Goal: Book appointment/travel/reservation

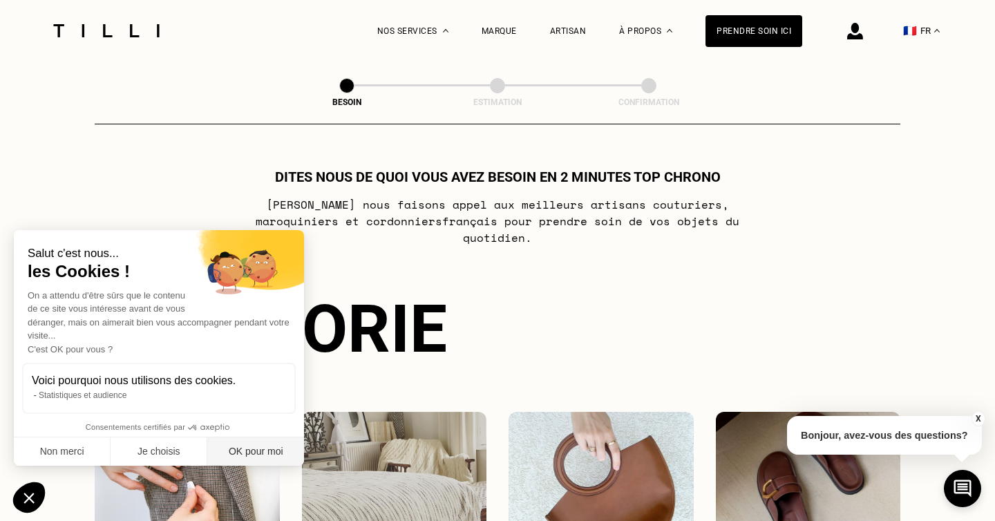
click at [272, 444] on button "OK pour moi" at bounding box center [255, 451] width 97 height 29
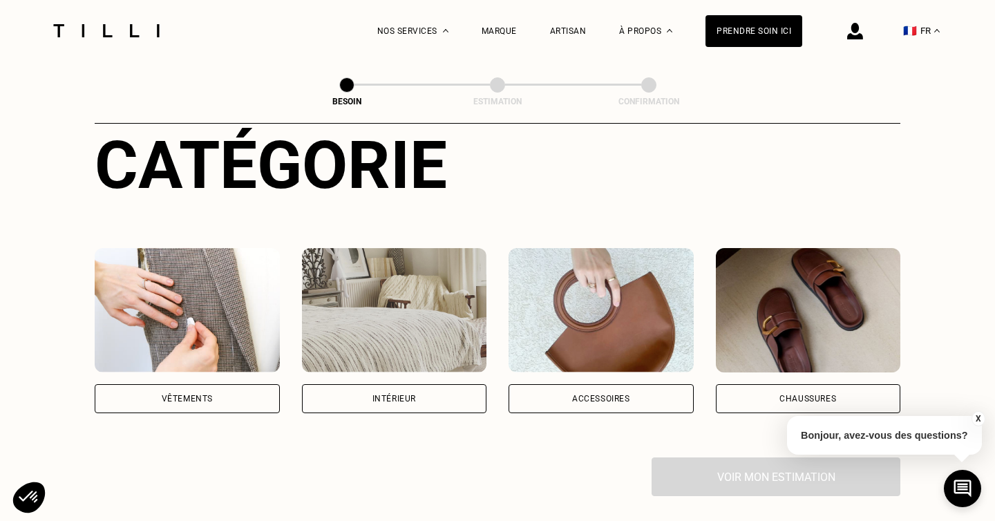
scroll to position [161, 0]
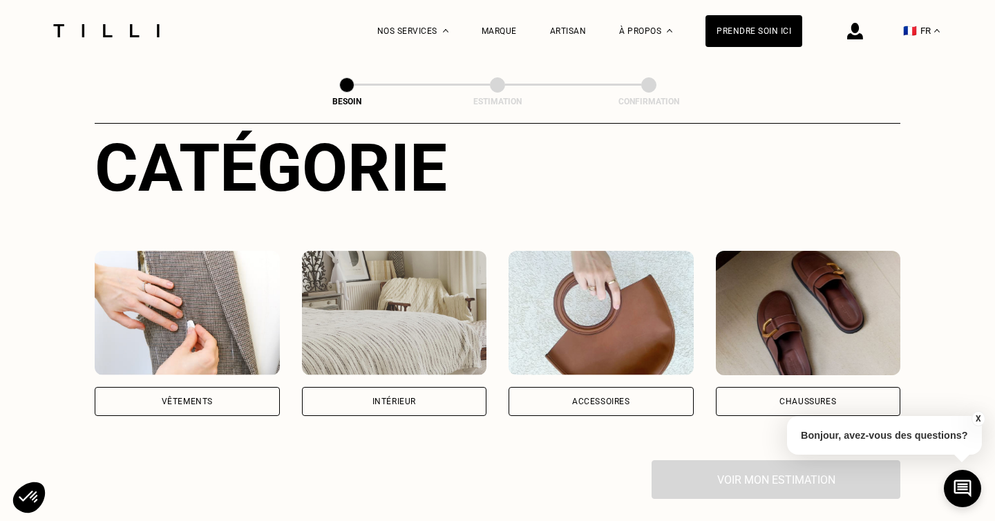
click at [607, 397] on div "Accessoires" at bounding box center [601, 401] width 58 height 8
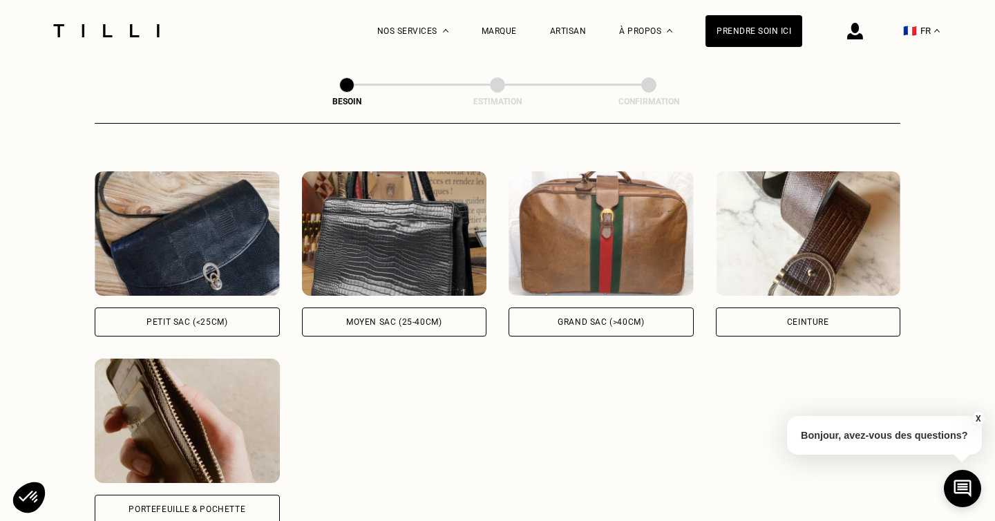
scroll to position [617, 0]
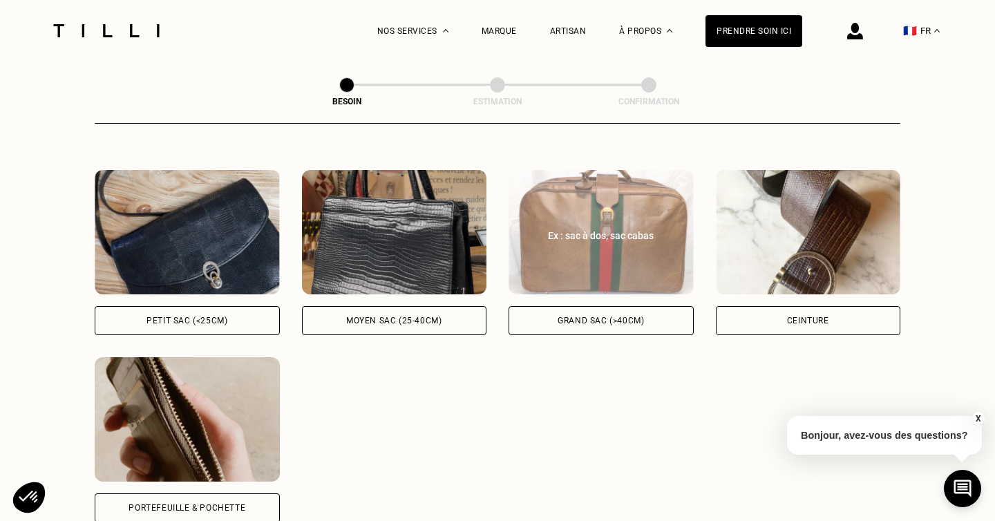
click at [614, 311] on div "Grand sac (>40cm)" at bounding box center [601, 320] width 185 height 29
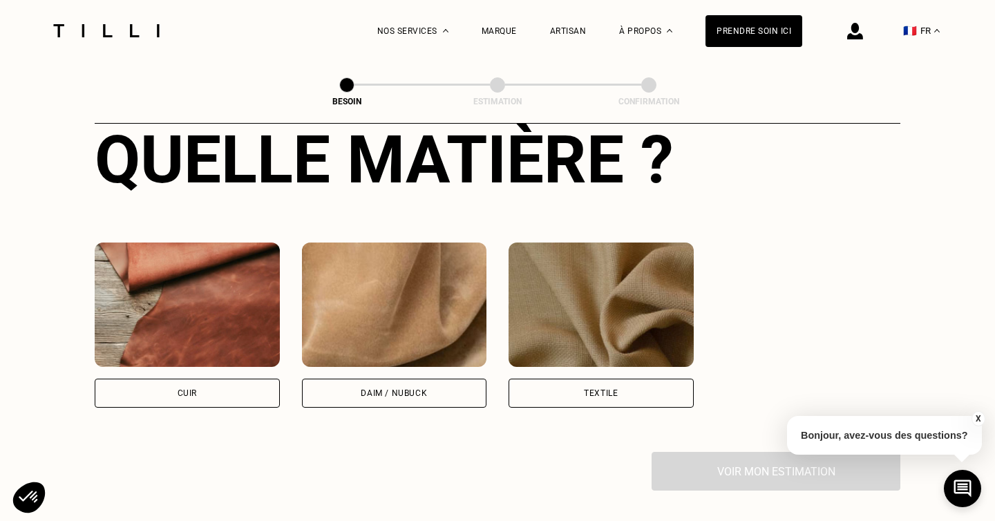
scroll to position [1118, 0]
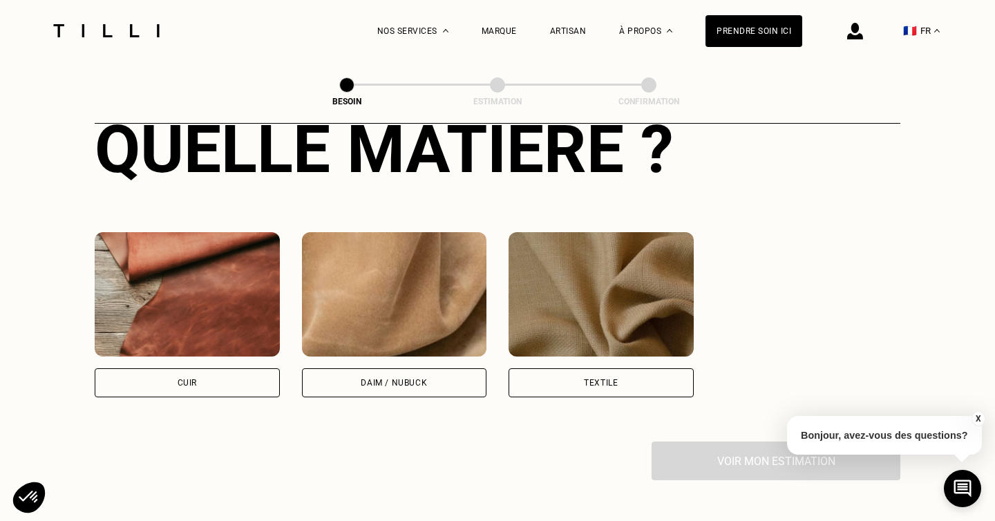
click at [595, 372] on div "Textile" at bounding box center [601, 382] width 185 height 29
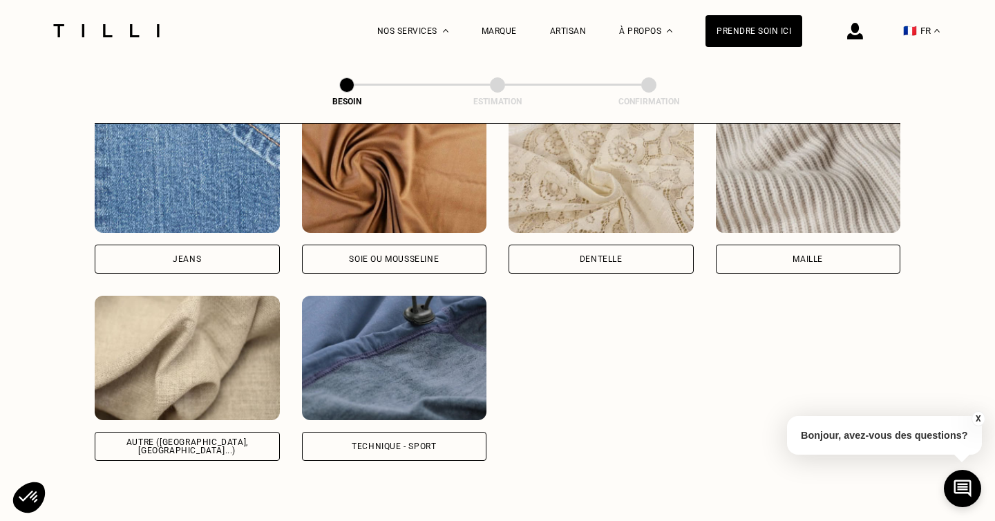
scroll to position [1626, 0]
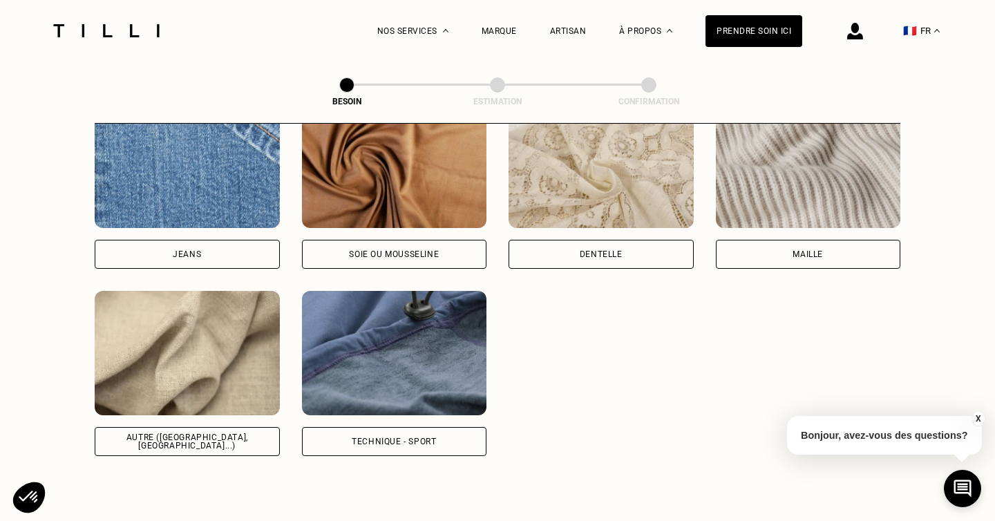
click at [183, 431] on div "Autre ([GEOGRAPHIC_DATA], [GEOGRAPHIC_DATA]...)" at bounding box center [187, 441] width 185 height 29
select select "FR"
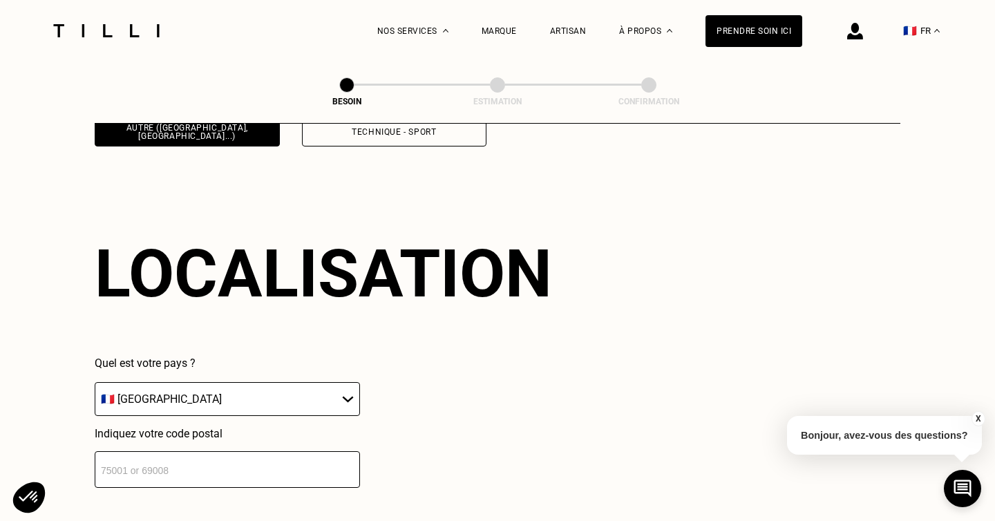
scroll to position [1955, 0]
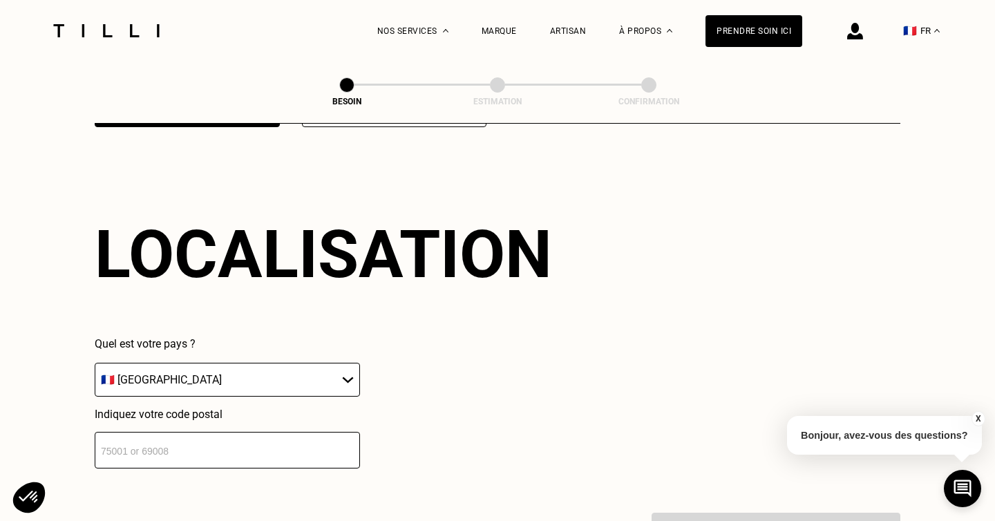
click at [183, 432] on input "number" at bounding box center [227, 450] width 265 height 37
type input "44000"
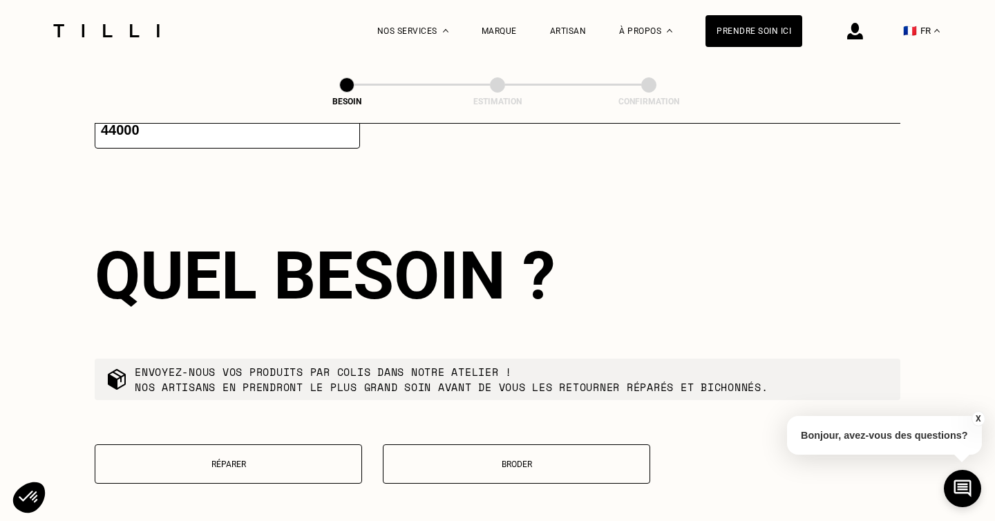
scroll to position [2297, 0]
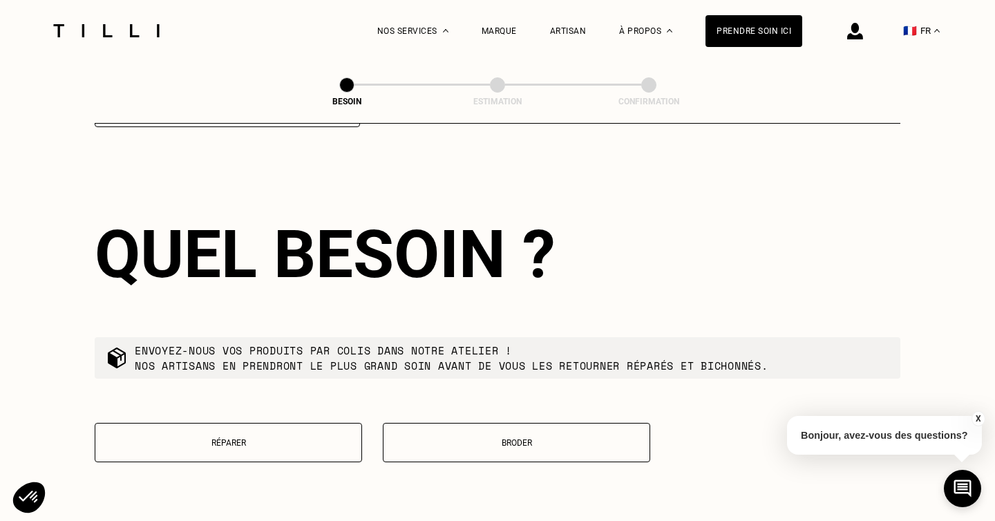
click at [232, 438] on p "Réparer" at bounding box center [228, 443] width 252 height 10
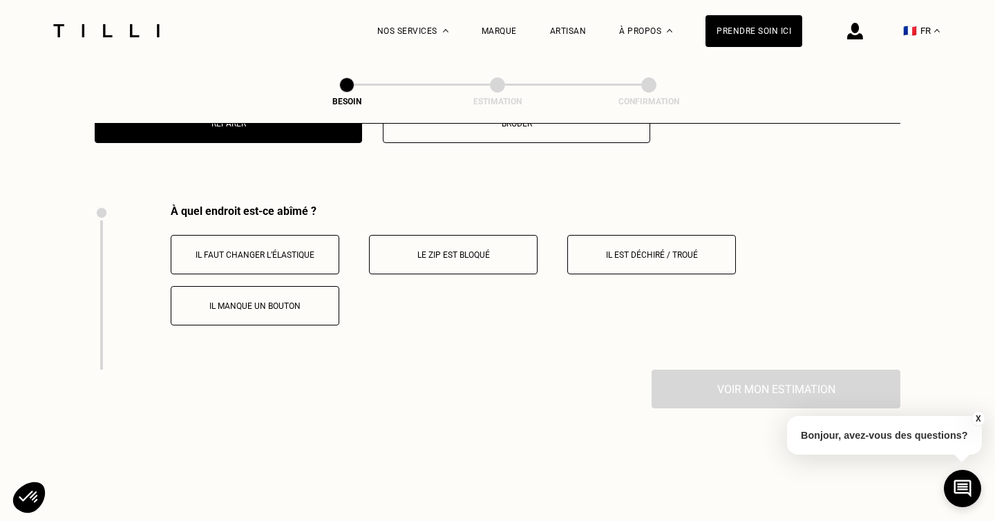
scroll to position [2614, 0]
click at [625, 253] on button "Il est déchiré / troué" at bounding box center [651, 256] width 169 height 39
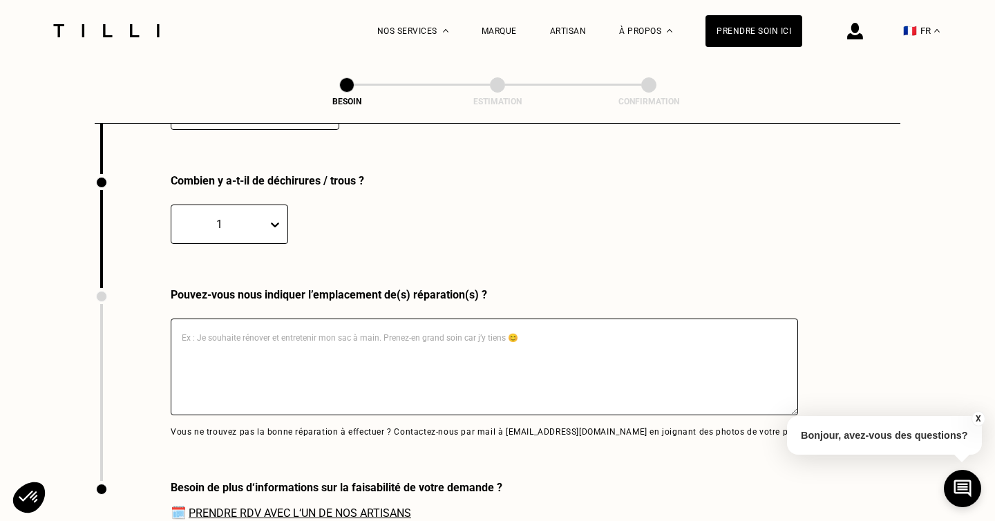
scroll to position [2814, 0]
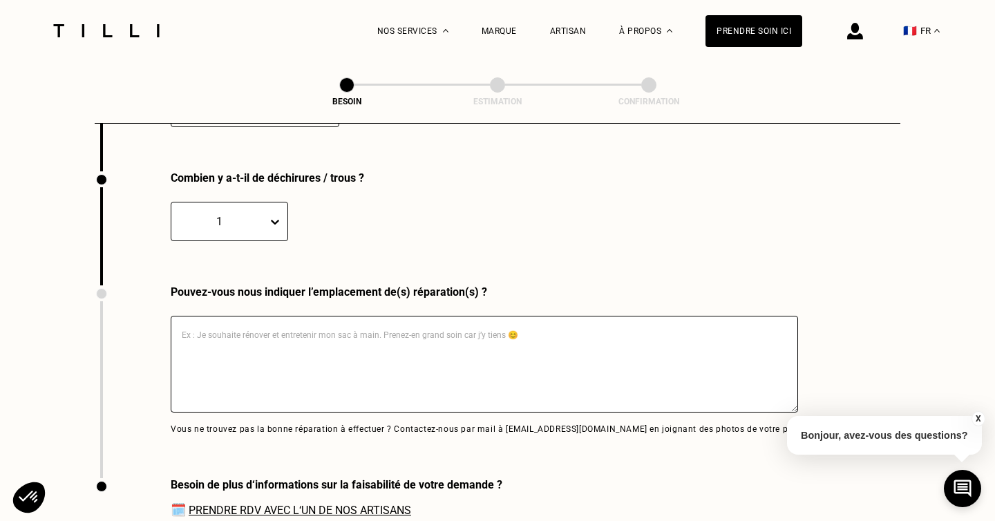
click at [236, 215] on div "1" at bounding box center [219, 221] width 82 height 13
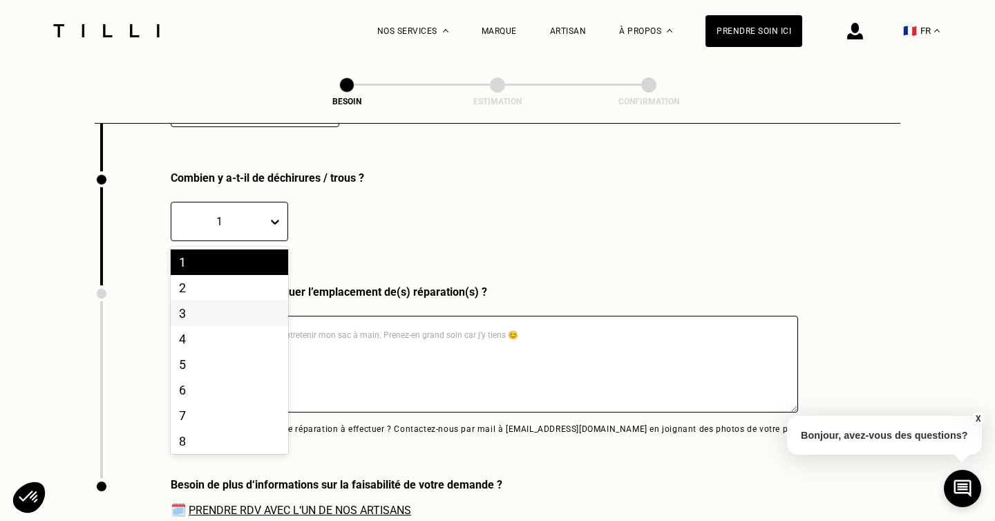
click at [236, 301] on div "3" at bounding box center [229, 314] width 117 height 26
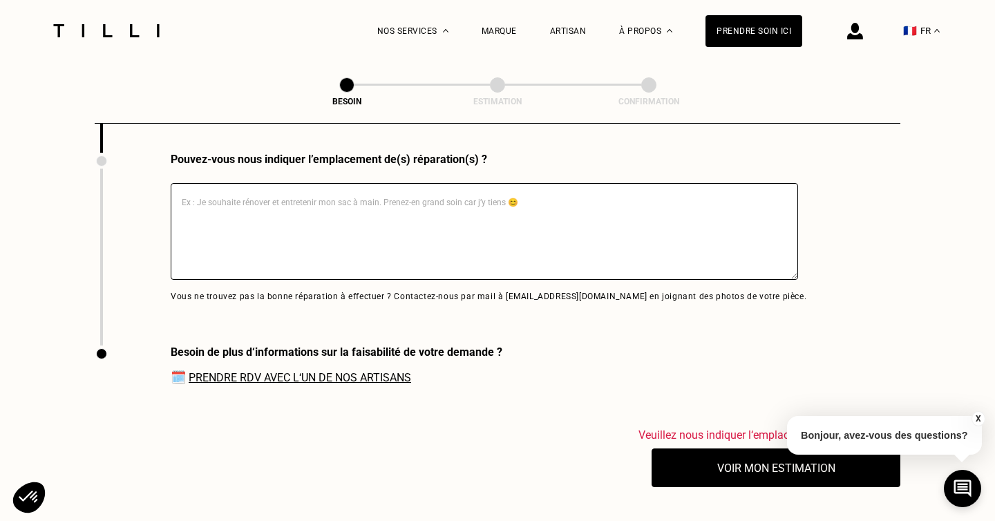
scroll to position [2951, 0]
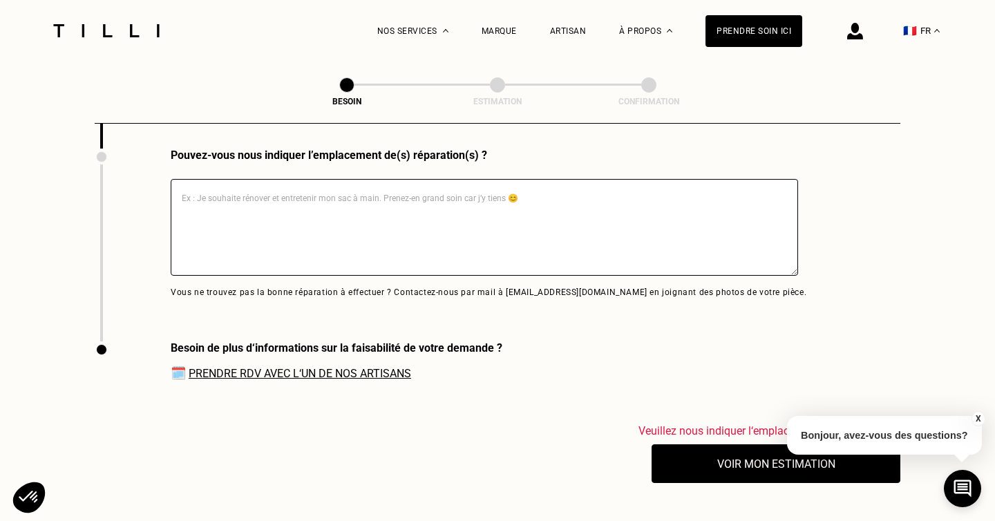
click at [612, 231] on textarea at bounding box center [485, 227] width 628 height 97
click at [471, 205] on textarea at bounding box center [485, 227] width 628 height 97
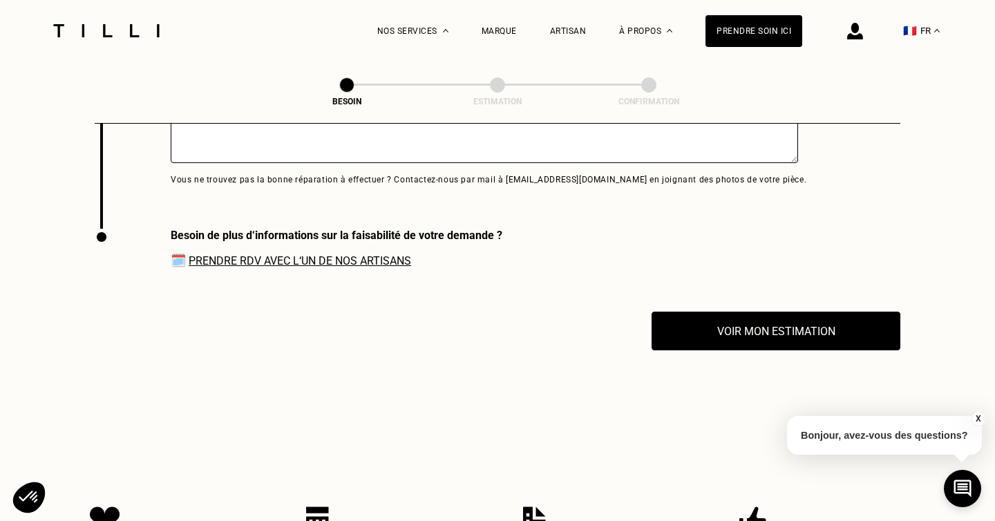
scroll to position [3066, 0]
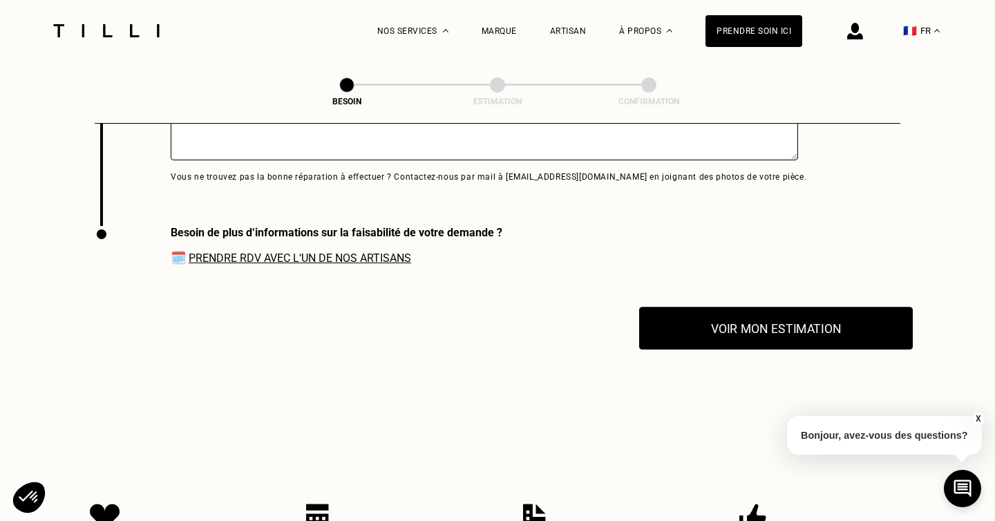
type textarea "Devant le sac, sous la fermeture éclaire"
click at [776, 321] on button "Voir mon estimation" at bounding box center [776, 328] width 274 height 43
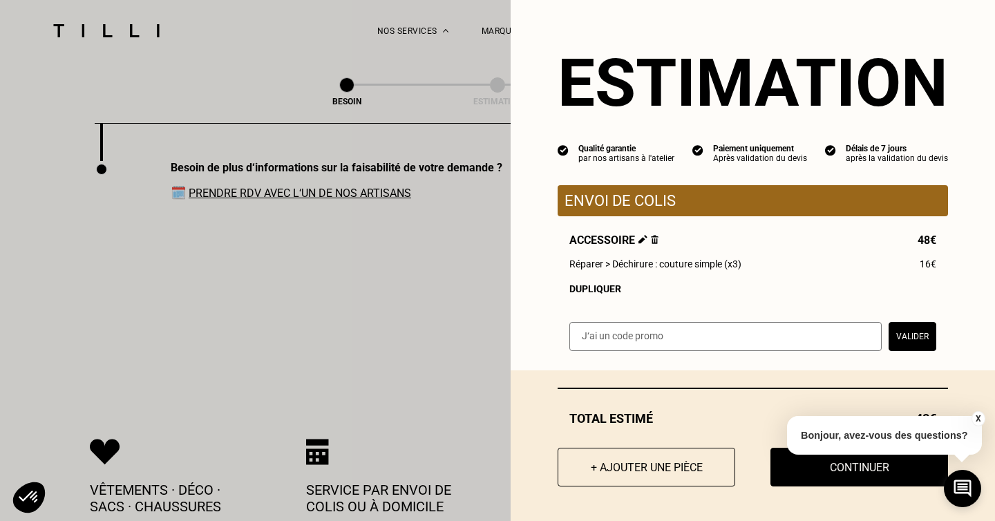
scroll to position [3131, 0]
click at [979, 416] on button "X" at bounding box center [978, 418] width 14 height 15
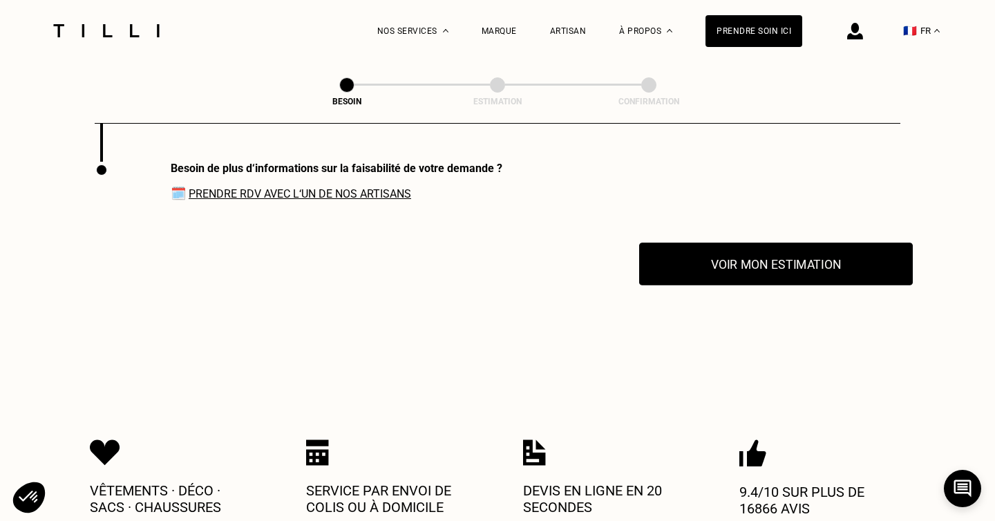
click at [785, 259] on button "Voir mon estimation" at bounding box center [776, 264] width 274 height 43
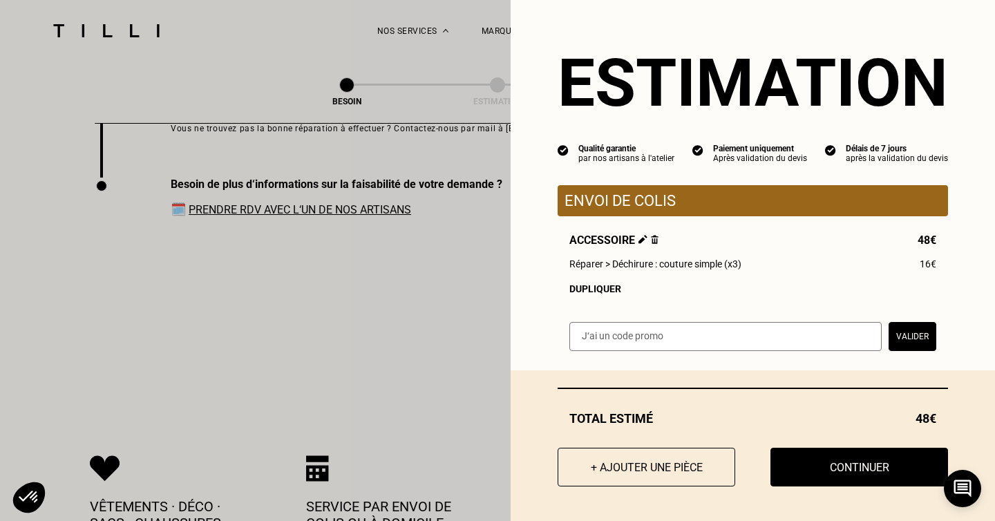
scroll to position [3110, 0]
